Goal: Check status

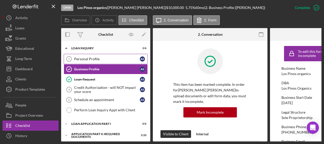
click at [109, 61] on link "Personal Profile 1 Personal Profile A S" at bounding box center [106, 59] width 84 height 10
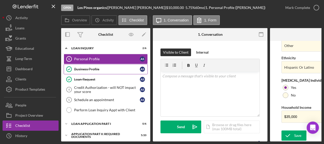
click at [99, 69] on div "Business Profile" at bounding box center [107, 69] width 66 height 4
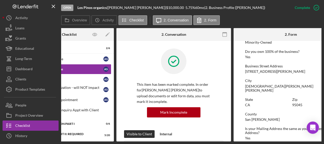
scroll to position [195, 0]
